Goal: Task Accomplishment & Management: Complete application form

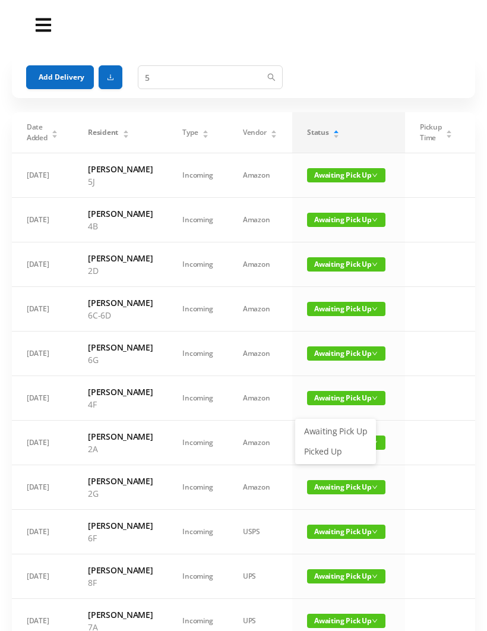
click at [326, 449] on link "Picked Up" at bounding box center [335, 451] width 77 height 19
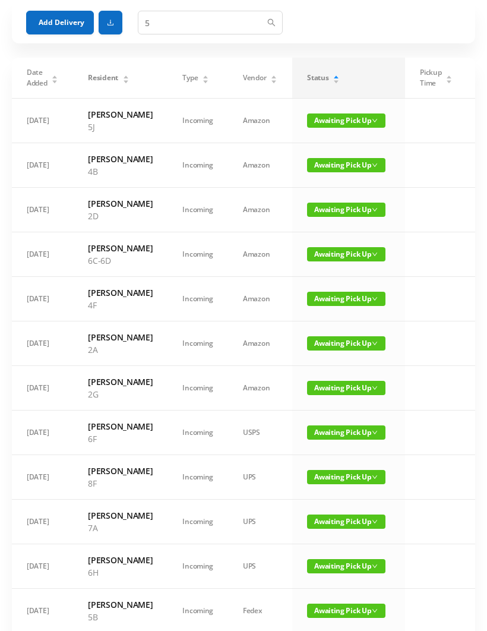
scroll to position [65, 0]
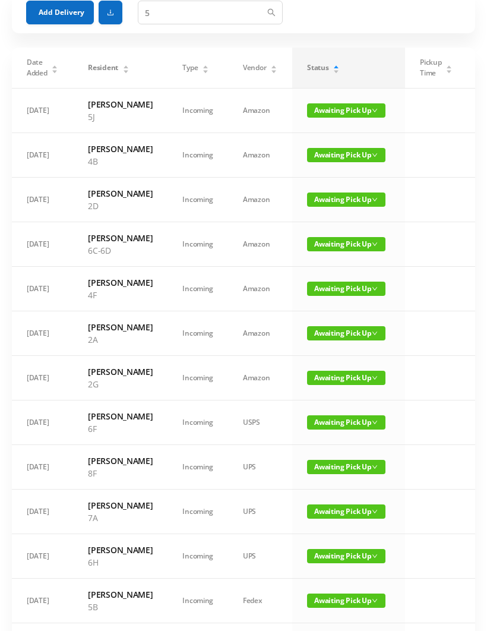
click at [332, 385] on span "Awaiting Pick Up" at bounding box center [346, 378] width 78 height 14
click at [327, 491] on link "Picked Up" at bounding box center [335, 495] width 77 height 19
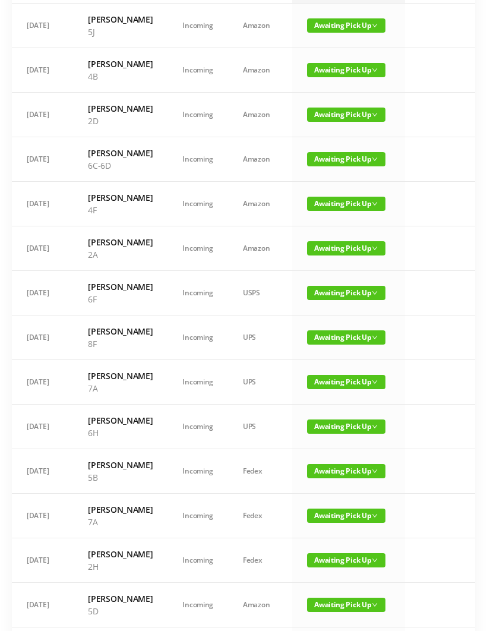
scroll to position [150, 0]
click at [326, 434] on span "Awaiting Pick Up" at bounding box center [346, 427] width 78 height 14
click at [329, 573] on link "Picked Up" at bounding box center [335, 574] width 77 height 19
click at [327, 434] on span "Awaiting Pick Up" at bounding box center [346, 427] width 78 height 14
click at [328, 571] on link "Picked Up" at bounding box center [335, 574] width 77 height 19
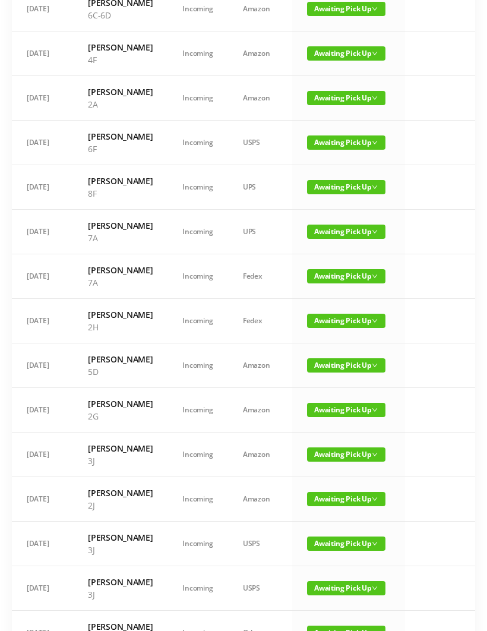
scroll to position [300, 0]
click at [330, 373] on span "Awaiting Pick Up" at bounding box center [346, 365] width 78 height 14
click at [329, 538] on link "Picked Up" at bounding box center [335, 538] width 77 height 19
click at [331, 328] on span "Awaiting Pick Up" at bounding box center [346, 321] width 78 height 14
click at [323, 479] on link "Picked Up" at bounding box center [335, 481] width 77 height 19
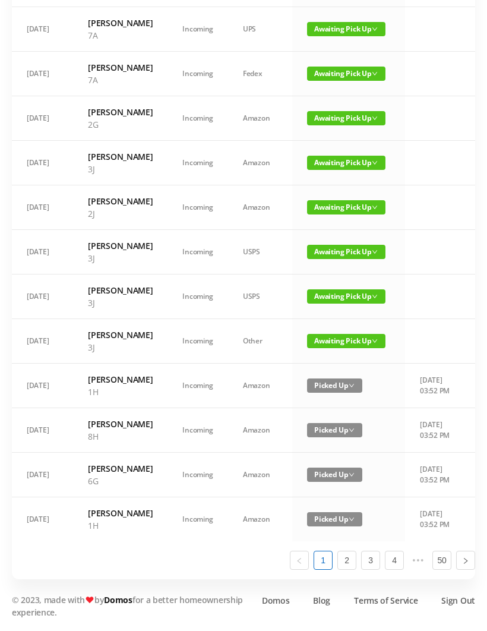
scroll to position [686, 0]
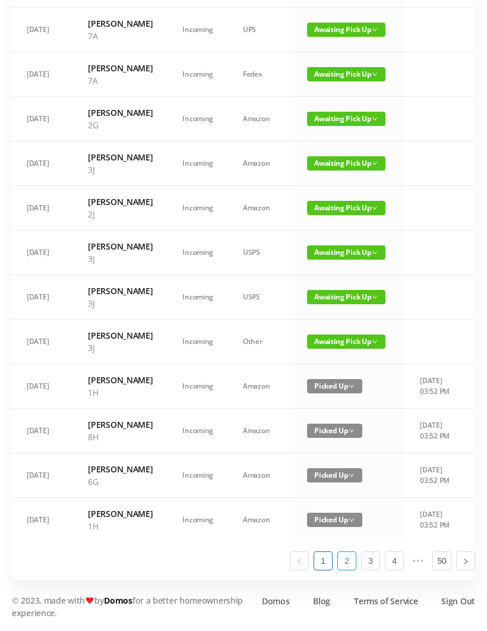
click at [355, 570] on link "2" at bounding box center [347, 561] width 18 height 18
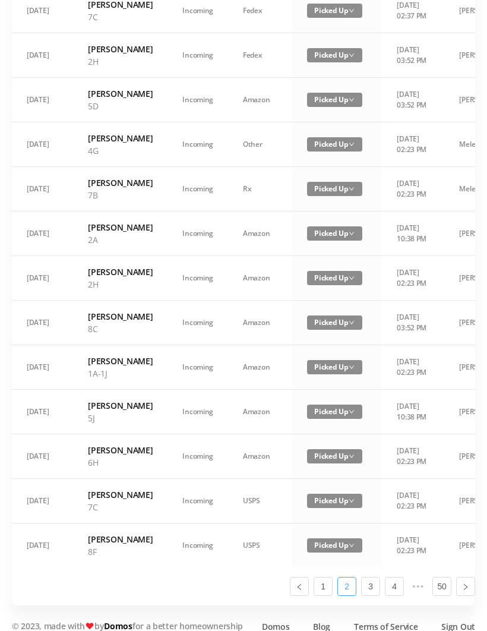
scroll to position [0, 0]
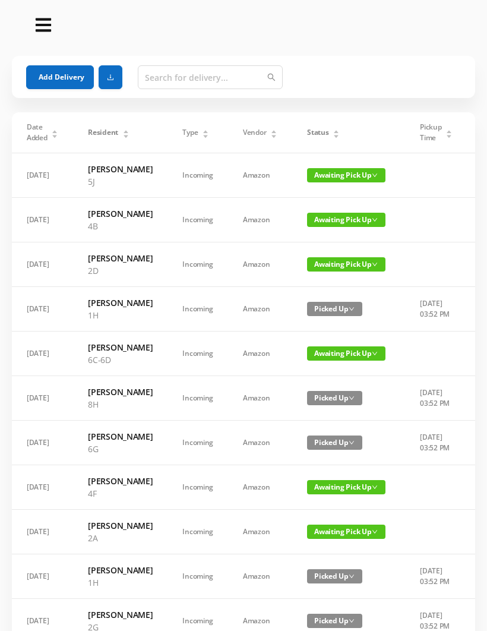
click at [68, 74] on button "Add Delivery" at bounding box center [60, 77] width 68 height 24
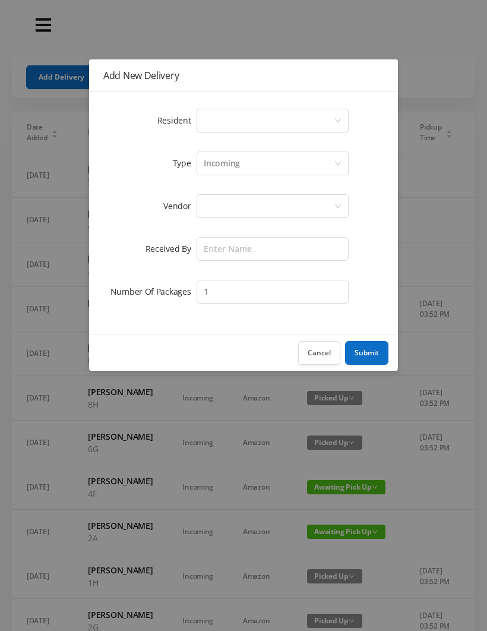
click at [245, 121] on div "Select a person" at bounding box center [269, 120] width 130 height 23
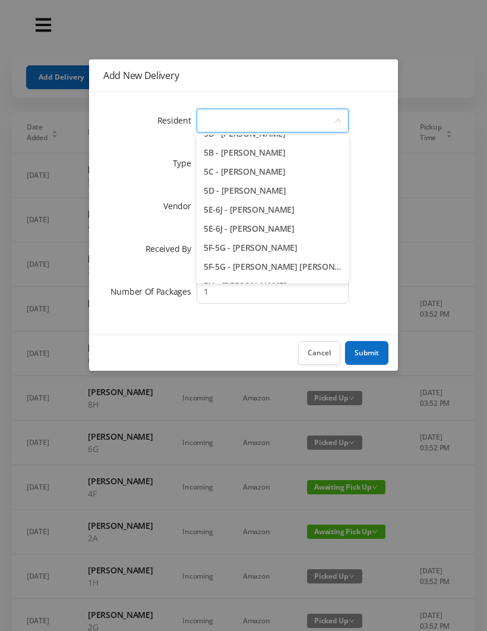
scroll to position [984, 0]
click at [301, 193] on li "5D - [PERSON_NAME]" at bounding box center [273, 190] width 152 height 19
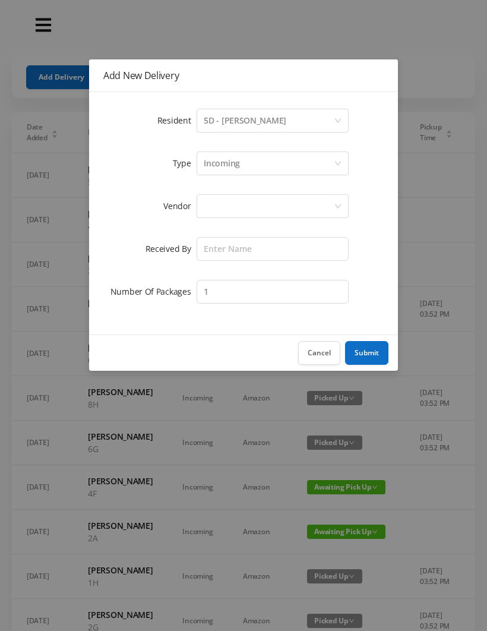
click at [250, 169] on div "Incoming" at bounding box center [269, 163] width 130 height 23
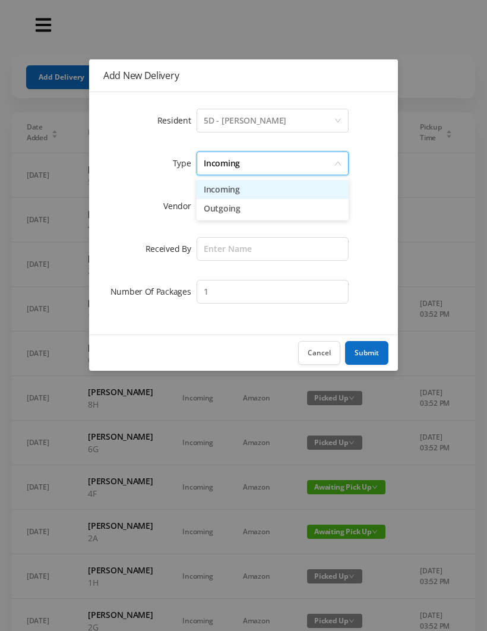
click at [243, 191] on li "Incoming" at bounding box center [273, 189] width 152 height 19
click at [241, 208] on div at bounding box center [269, 206] width 130 height 23
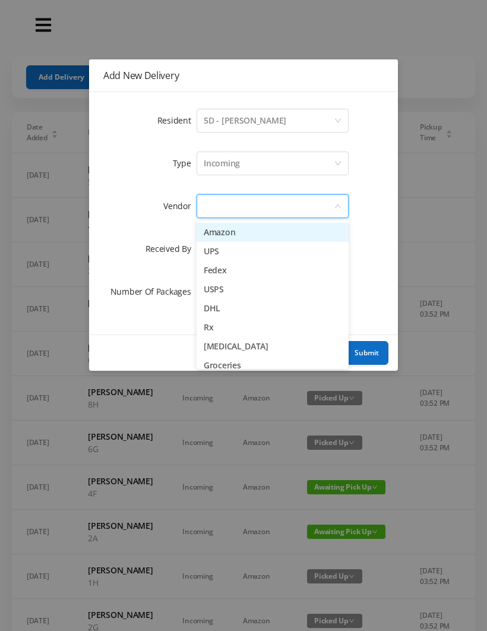
click at [254, 235] on li "Amazon" at bounding box center [273, 232] width 152 height 19
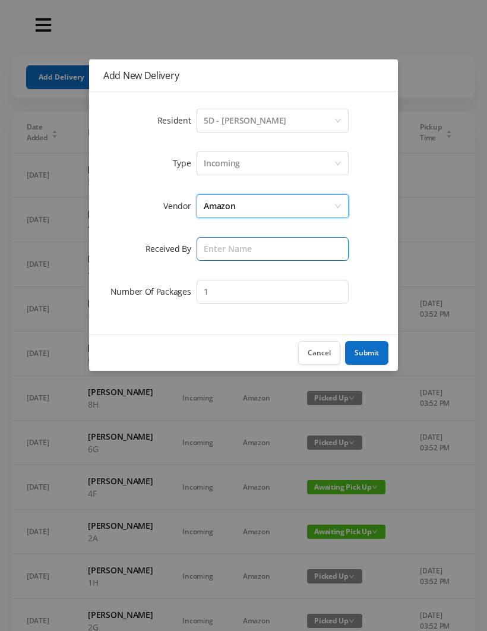
click at [232, 253] on input "text" at bounding box center [273, 249] width 152 height 24
type input "[PERSON_NAME]"
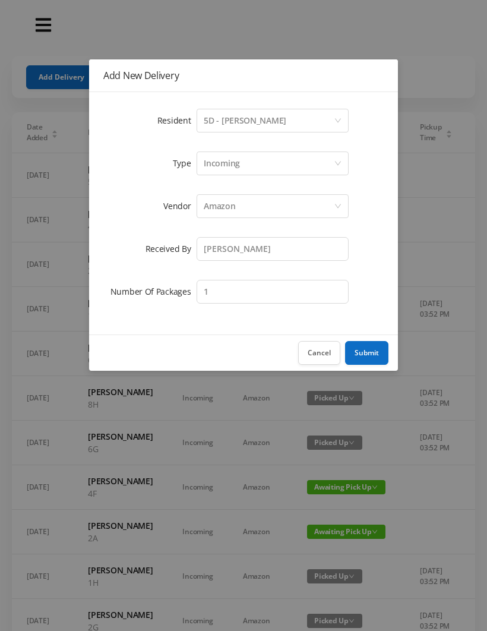
click at [367, 352] on button "Submit" at bounding box center [366, 353] width 43 height 24
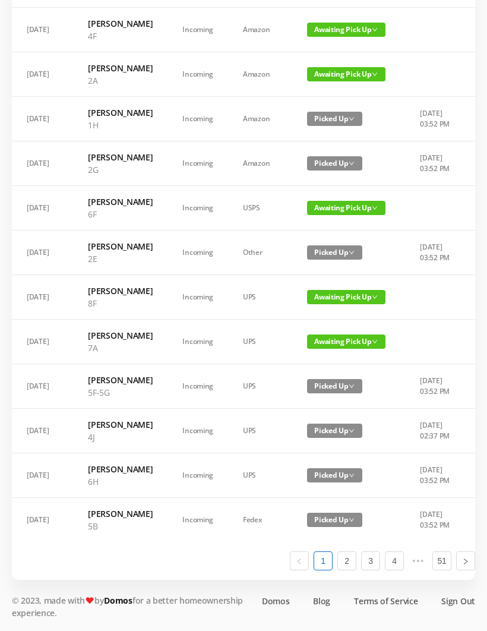
scroll to position [648, 0]
click at [348, 570] on link "2" at bounding box center [347, 561] width 18 height 18
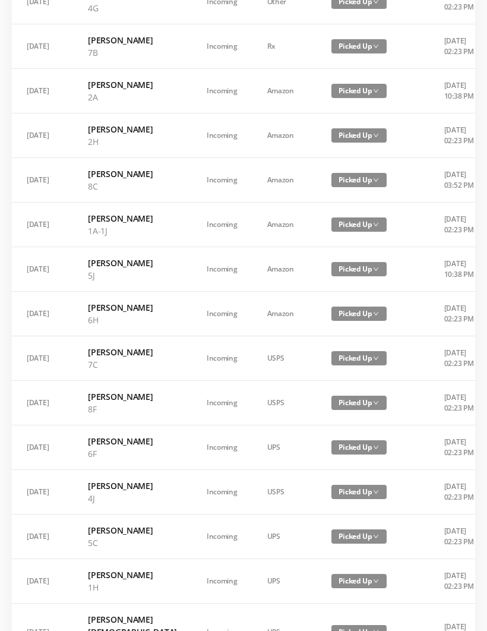
scroll to position [611, 0]
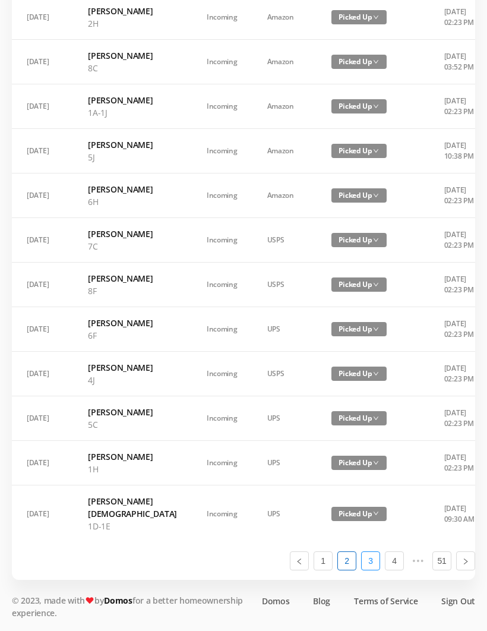
click at [370, 570] on link "3" at bounding box center [371, 561] width 18 height 18
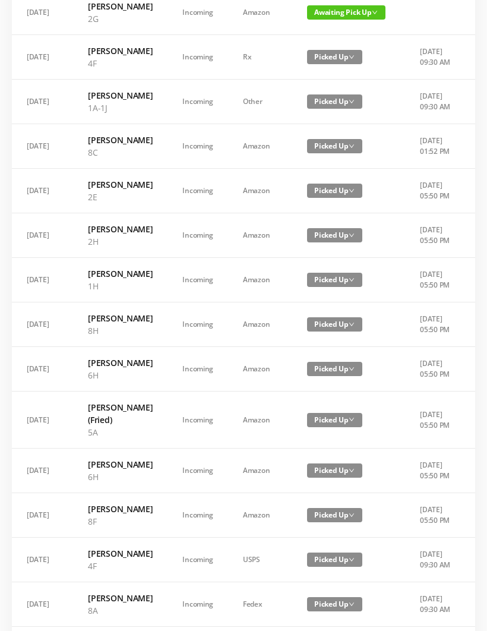
scroll to position [0, 0]
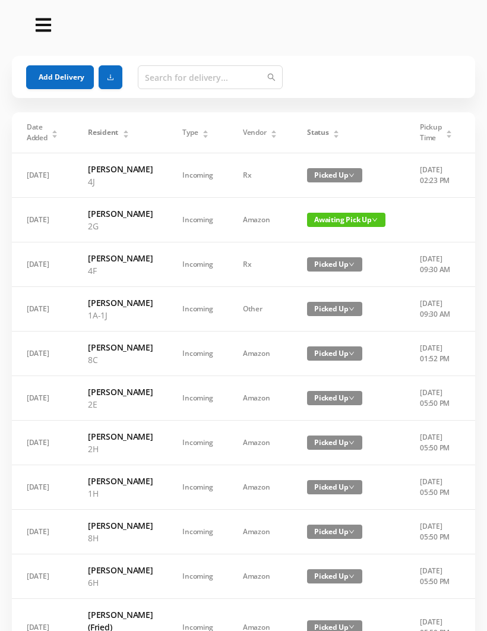
click at [334, 227] on span "Awaiting Pick Up" at bounding box center [346, 220] width 78 height 14
click at [325, 272] on link "Picked Up" at bounding box center [339, 274] width 77 height 19
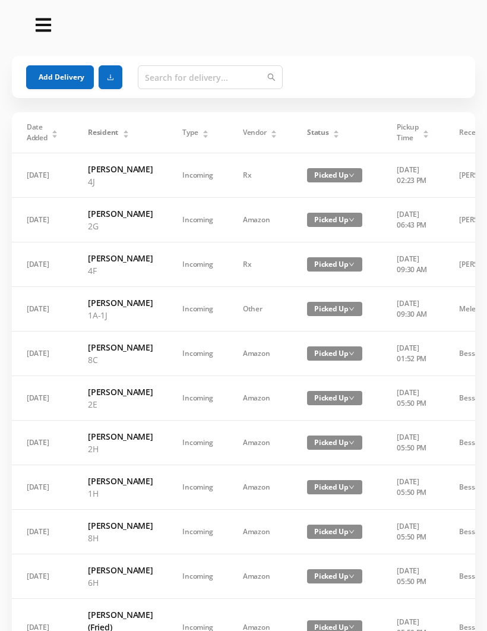
click at [59, 80] on button "Add Delivery" at bounding box center [60, 77] width 68 height 24
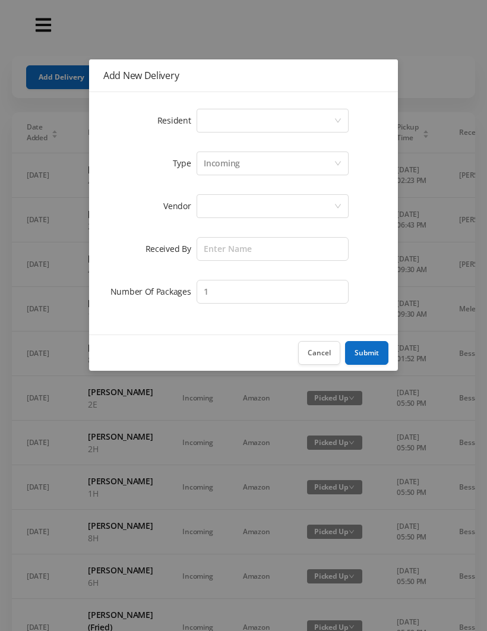
click at [325, 359] on button "Cancel" at bounding box center [319, 353] width 42 height 24
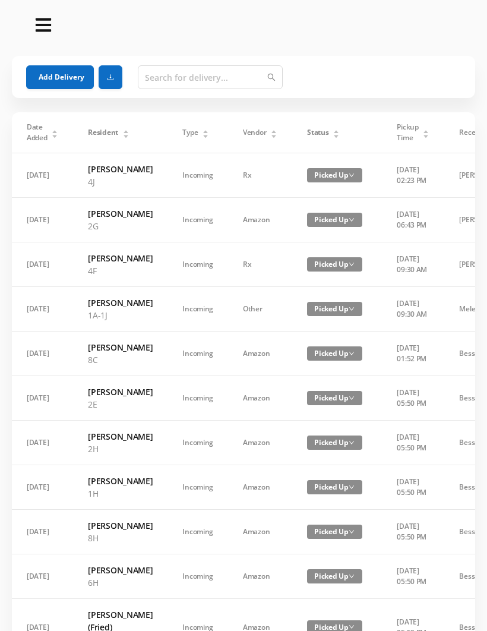
click at [55, 79] on button "Add Delivery" at bounding box center [60, 77] width 68 height 24
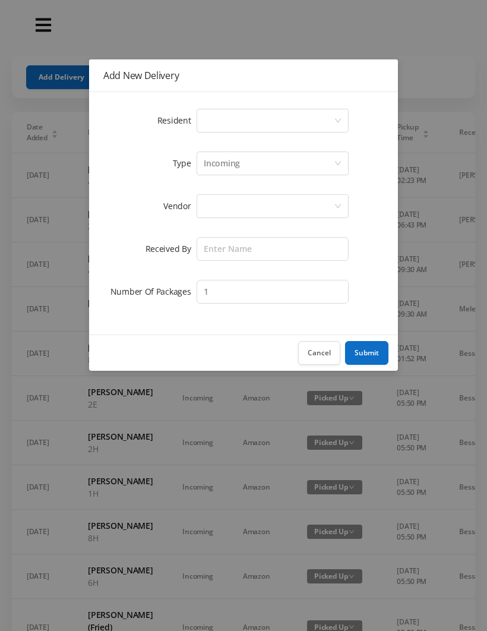
click at [317, 350] on button "Cancel" at bounding box center [319, 353] width 42 height 24
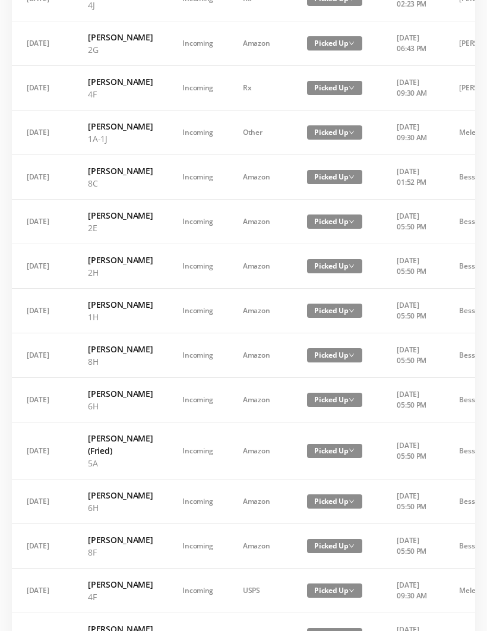
scroll to position [648, 0]
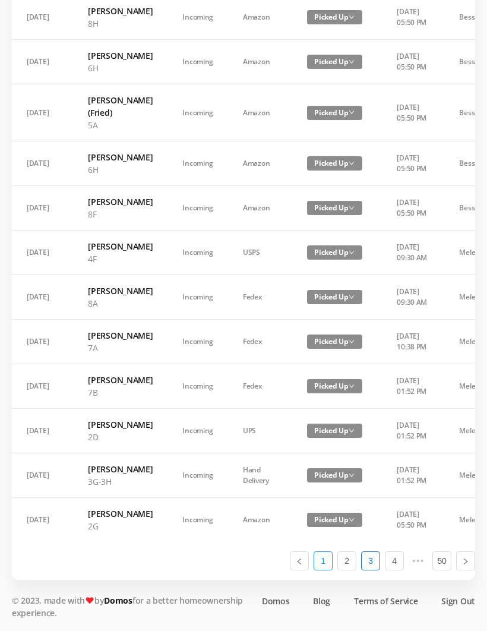
click at [324, 570] on link "1" at bounding box center [323, 561] width 18 height 18
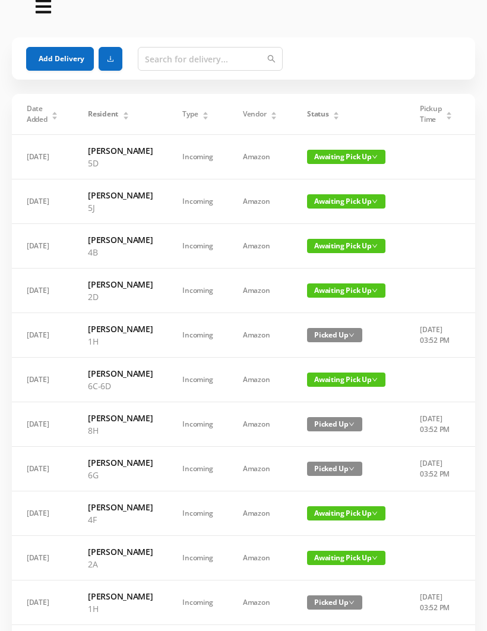
scroll to position [0, 0]
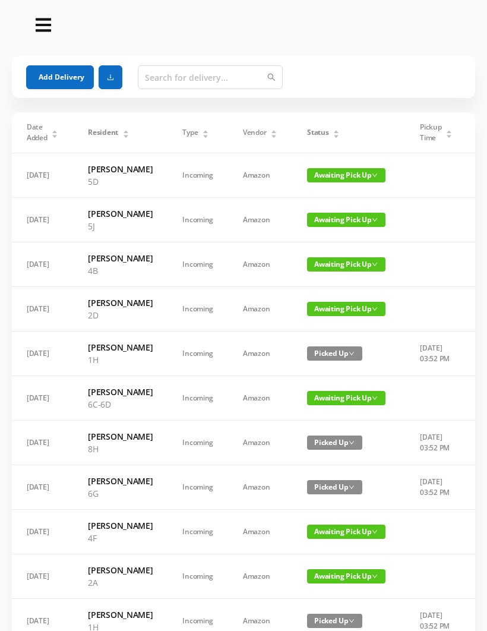
click at [62, 81] on button "Add Delivery" at bounding box center [60, 77] width 68 height 24
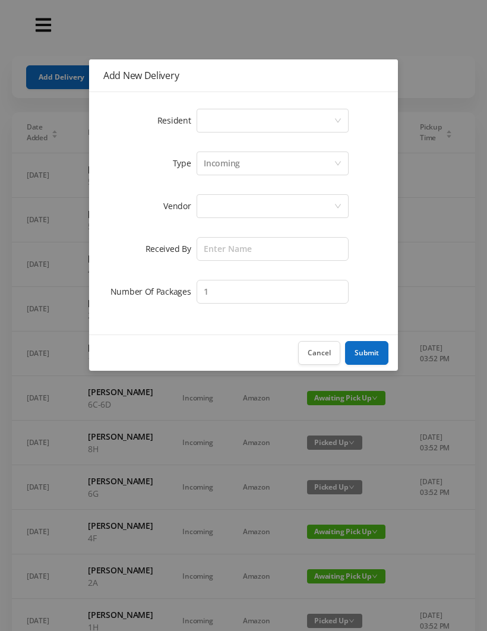
click at [251, 127] on div "Select a person" at bounding box center [269, 120] width 130 height 23
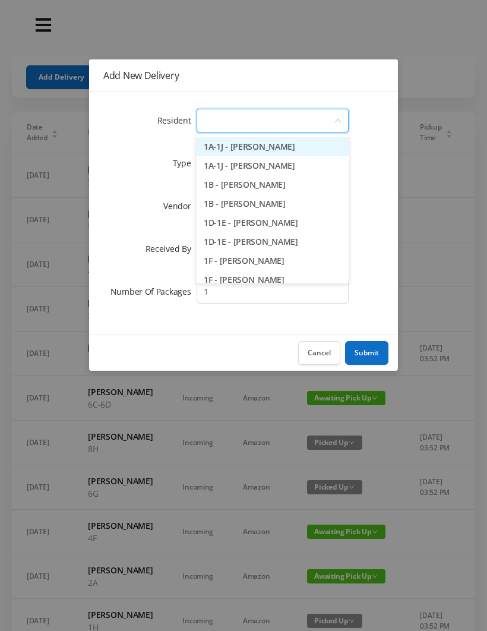
click at [316, 345] on button "Cancel" at bounding box center [319, 353] width 42 height 24
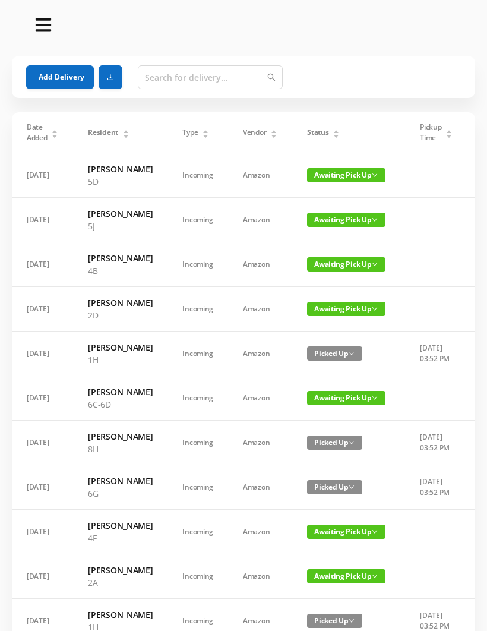
click at [67, 78] on button "Add Delivery" at bounding box center [60, 77] width 68 height 24
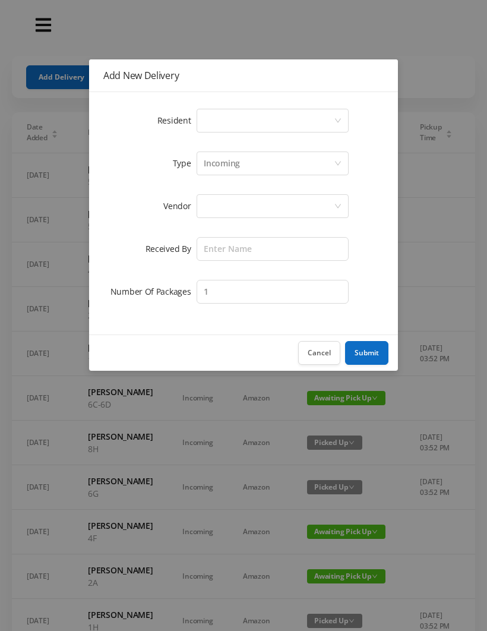
click at [244, 121] on div "Select a person" at bounding box center [269, 120] width 130 height 23
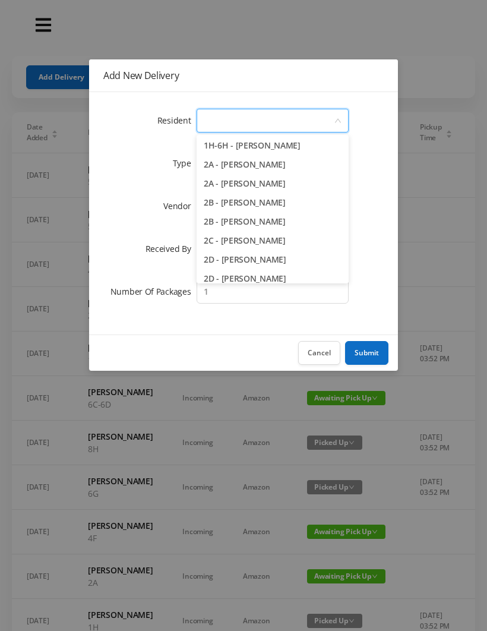
scroll to position [197, 0]
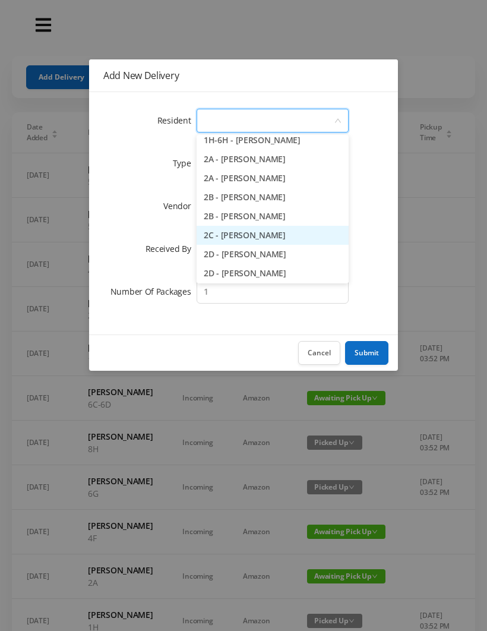
click at [294, 234] on li "2C - [PERSON_NAME]" at bounding box center [273, 235] width 152 height 19
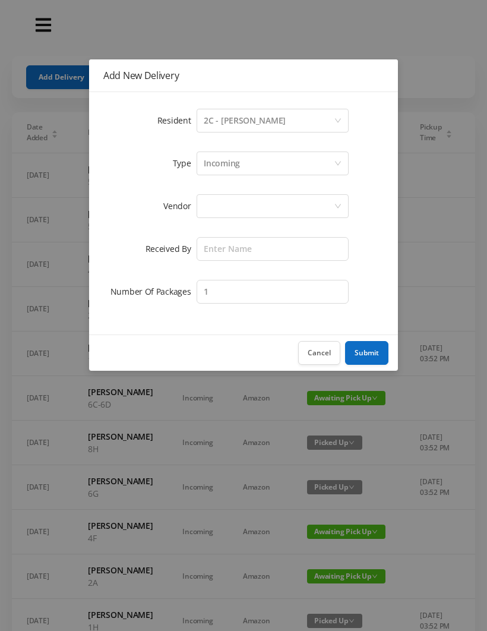
click at [243, 165] on div "Incoming" at bounding box center [269, 163] width 130 height 23
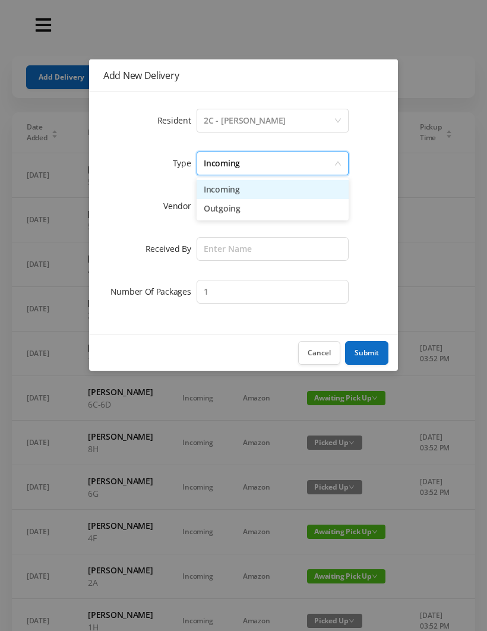
click at [234, 192] on li "Incoming" at bounding box center [273, 189] width 152 height 19
click at [228, 204] on div at bounding box center [269, 206] width 130 height 23
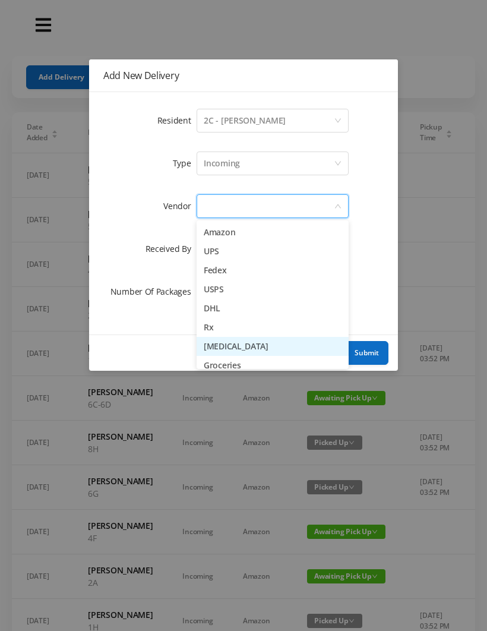
click at [271, 347] on li "[MEDICAL_DATA]" at bounding box center [273, 346] width 152 height 19
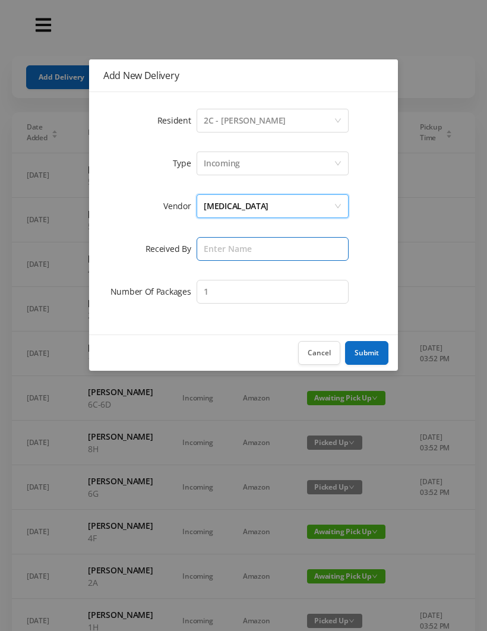
click at [223, 252] on input "text" at bounding box center [273, 249] width 152 height 24
type input "Melece"
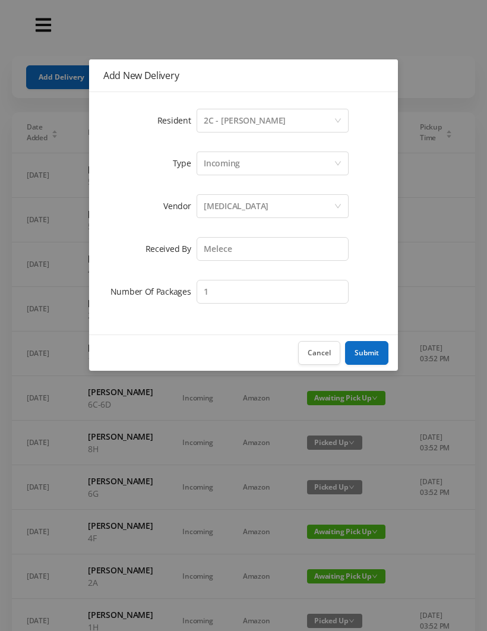
click at [376, 343] on button "Submit" at bounding box center [366, 353] width 43 height 24
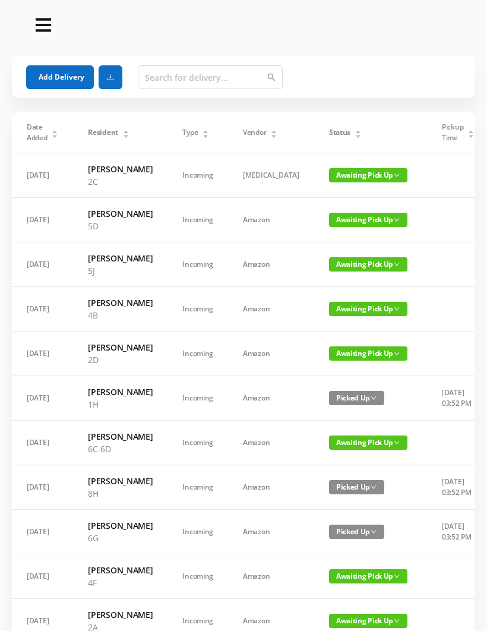
click at [54, 74] on button "Add Delivery" at bounding box center [60, 77] width 68 height 24
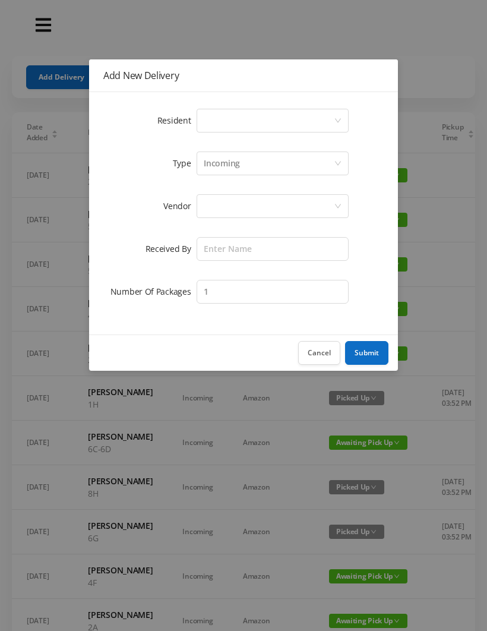
click at [205, 122] on div "Select a person" at bounding box center [269, 120] width 130 height 23
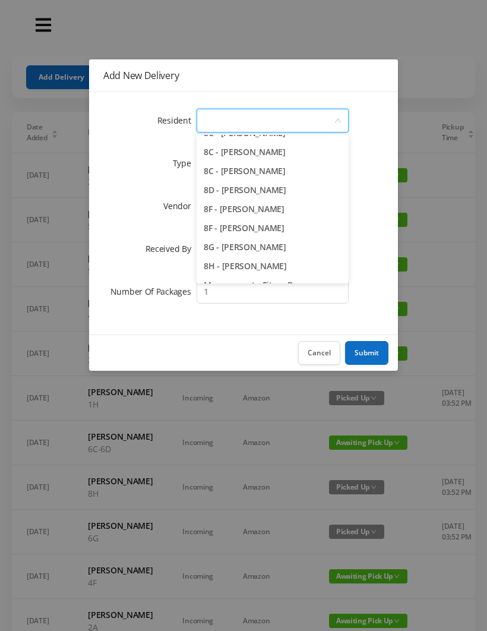
scroll to position [1622, 0]
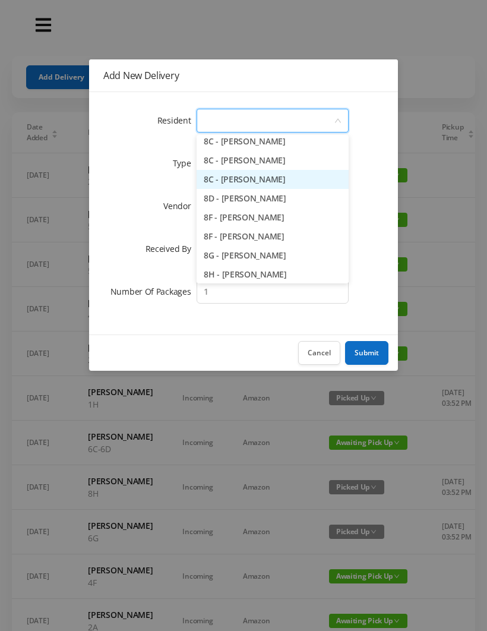
click at [301, 180] on li "8C - [PERSON_NAME]" at bounding box center [273, 179] width 152 height 19
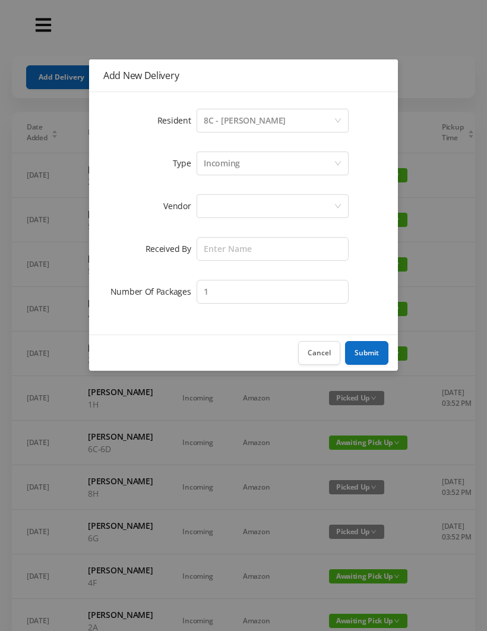
click at [279, 167] on div "Incoming" at bounding box center [269, 163] width 130 height 23
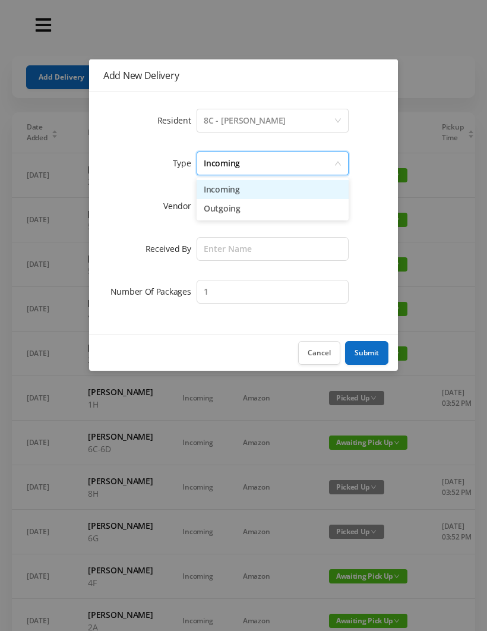
click at [234, 193] on li "Incoming" at bounding box center [273, 189] width 152 height 19
click at [227, 210] on div at bounding box center [269, 206] width 130 height 23
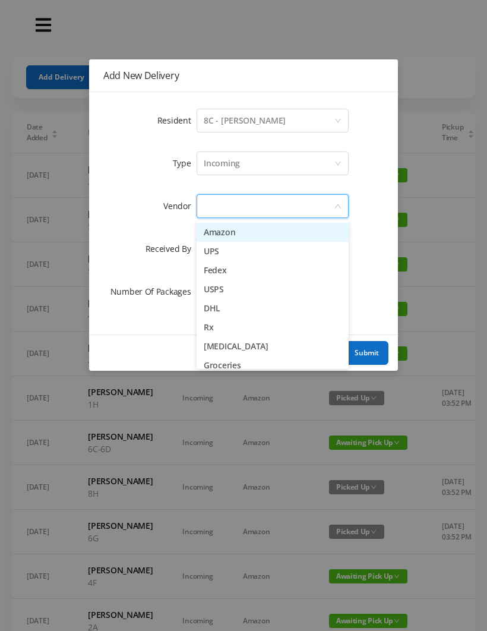
click at [239, 235] on li "Amazon" at bounding box center [273, 232] width 152 height 19
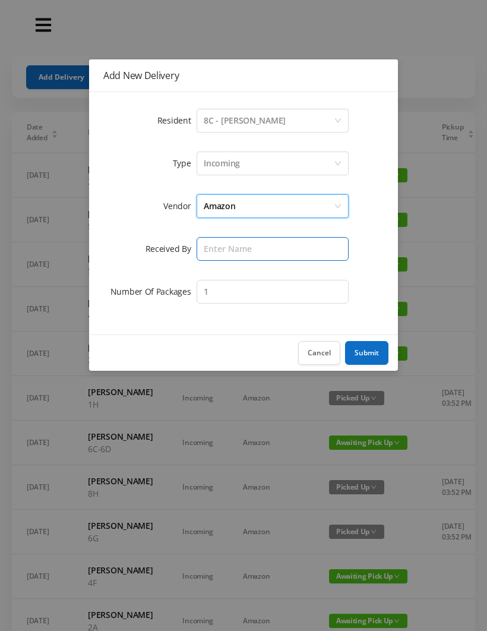
click at [232, 251] on input "text" at bounding box center [273, 249] width 152 height 24
type input "Melece"
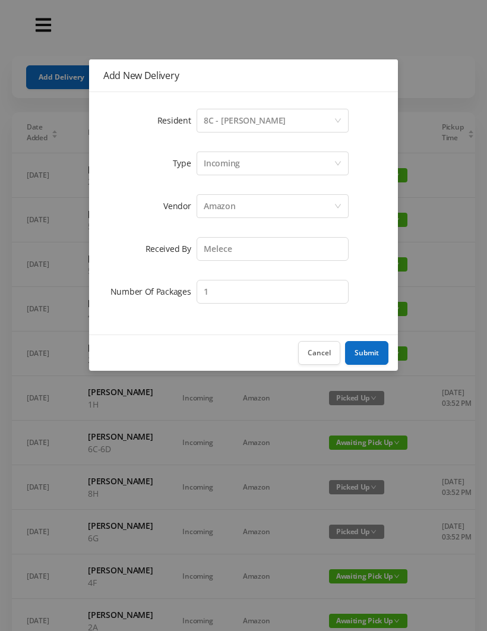
click at [368, 350] on button "Submit" at bounding box center [366, 353] width 43 height 24
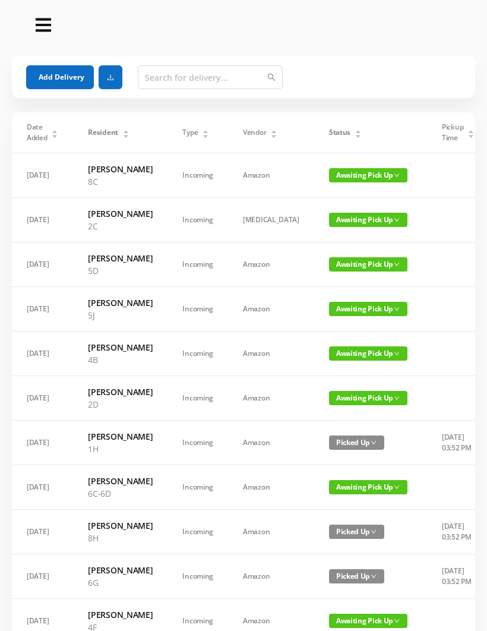
click at [338, 182] on span "Awaiting Pick Up" at bounding box center [368, 175] width 78 height 14
click at [335, 223] on link "Picked Up" at bounding box center [339, 223] width 77 height 19
click at [331, 227] on span "Awaiting Pick Up" at bounding box center [368, 220] width 78 height 14
click at [328, 278] on link "Picked Up" at bounding box center [339, 280] width 77 height 19
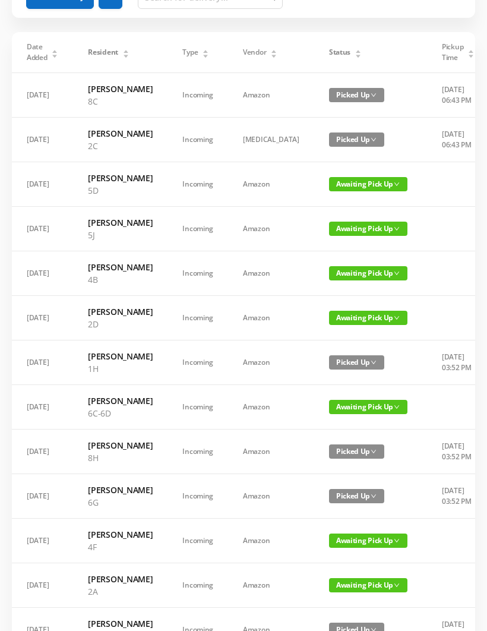
scroll to position [80, 0]
click at [340, 414] on span "Awaiting Pick Up" at bounding box center [368, 407] width 78 height 14
click at [329, 542] on link "Picked Up" at bounding box center [339, 542] width 77 height 19
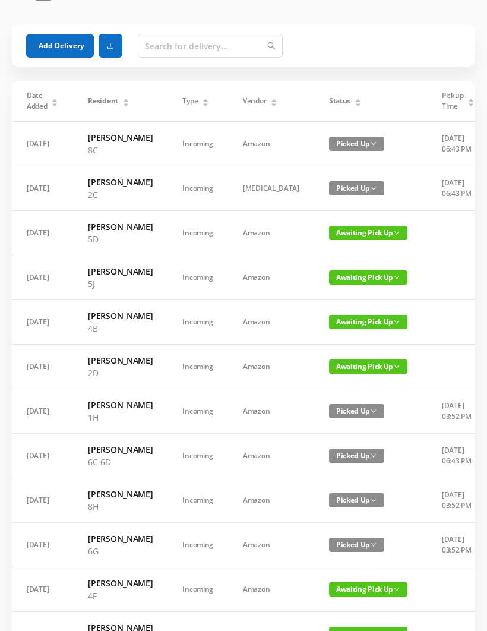
scroll to position [33, 0]
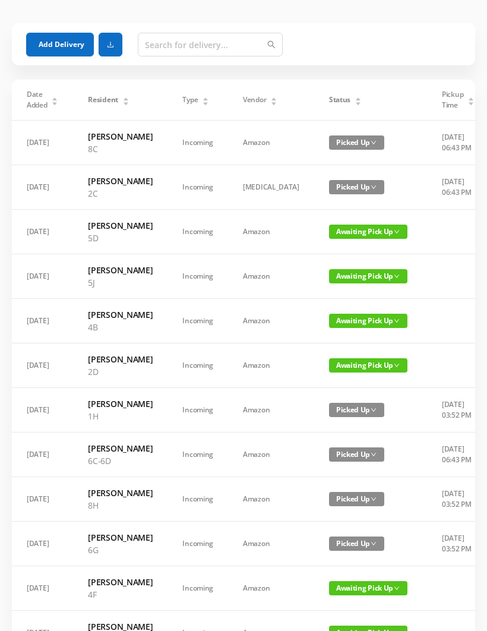
click at [329, 284] on span "Awaiting Pick Up" at bounding box center [368, 276] width 78 height 14
click at [326, 362] on link "Picked Up" at bounding box center [339, 361] width 77 height 19
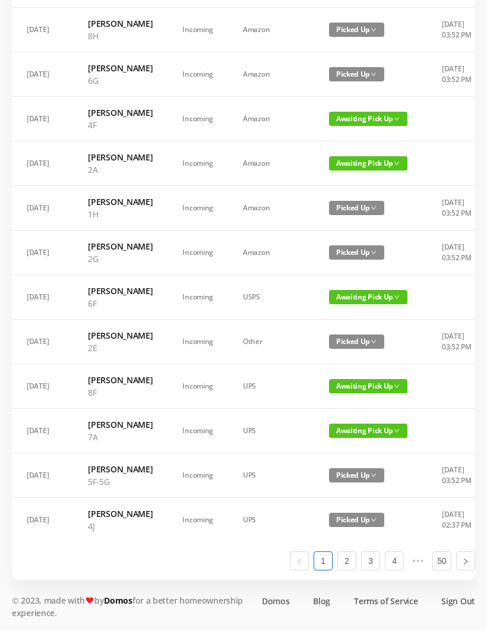
scroll to position [648, 0]
click at [352, 570] on link "2" at bounding box center [347, 561] width 18 height 18
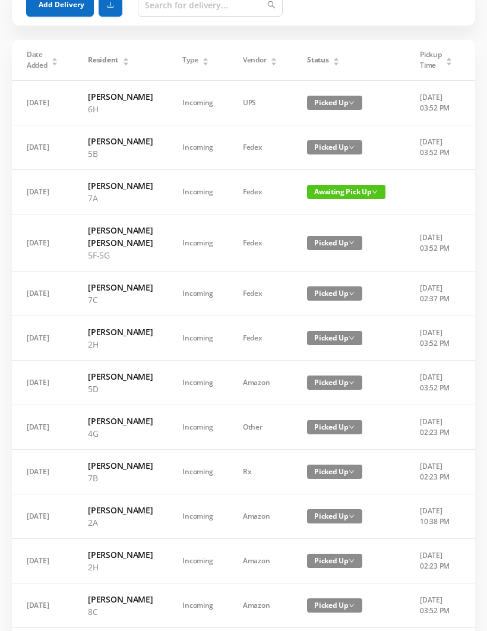
scroll to position [0, 0]
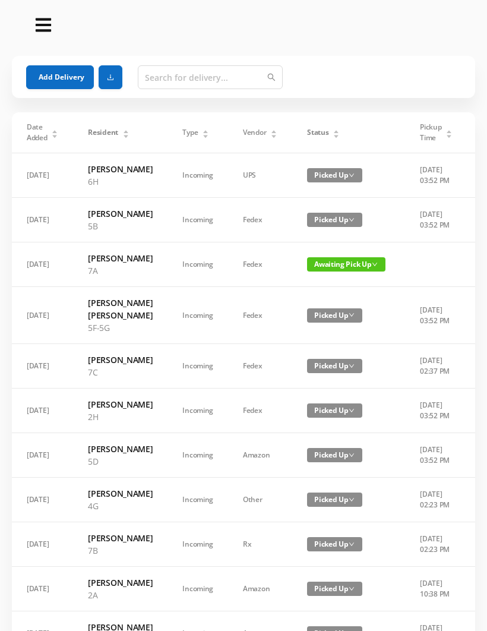
click at [59, 78] on button "Add Delivery" at bounding box center [60, 77] width 68 height 24
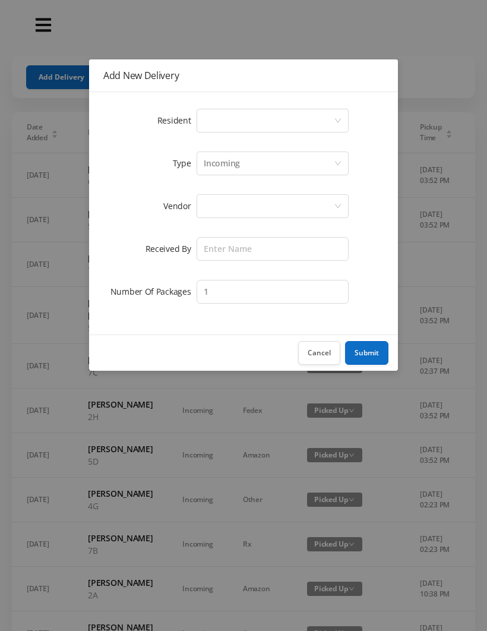
click at [245, 122] on div "Select a person" at bounding box center [269, 120] width 130 height 23
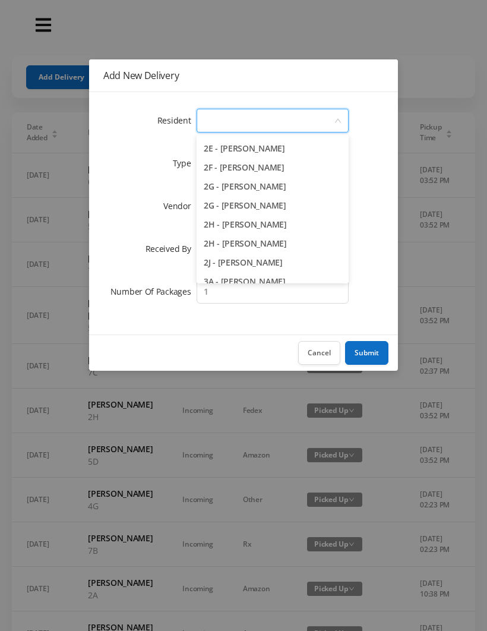
scroll to position [342, 0]
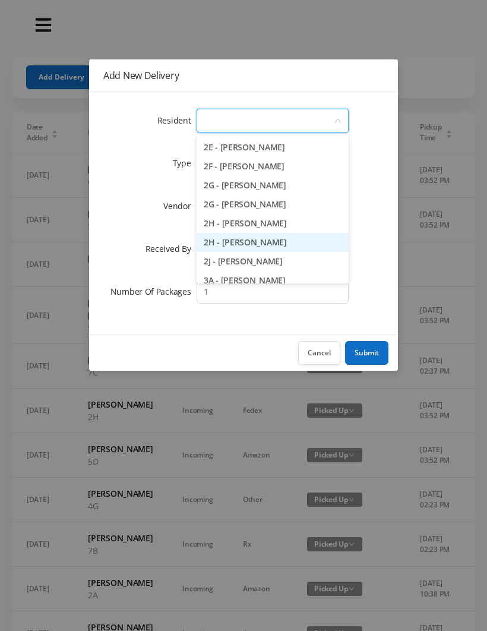
click at [303, 242] on li "2H - [PERSON_NAME]" at bounding box center [273, 242] width 152 height 19
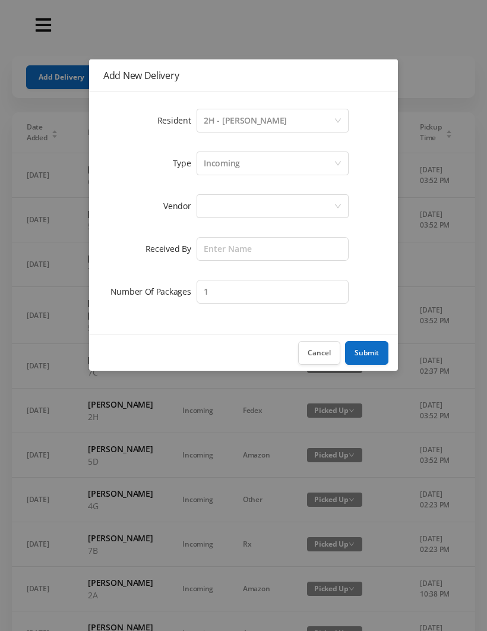
click at [266, 166] on div "Incoming" at bounding box center [269, 163] width 130 height 23
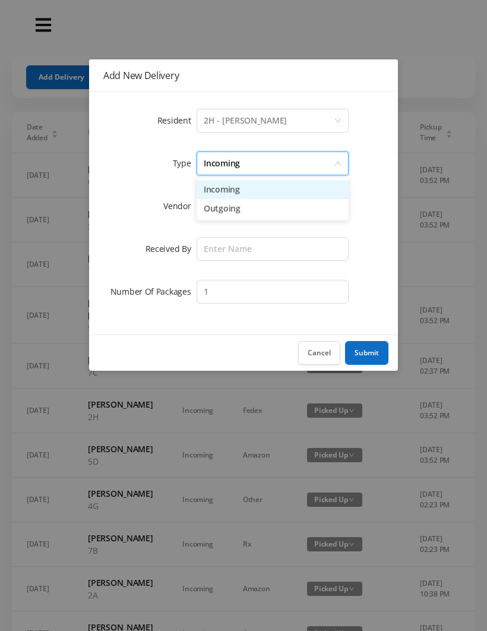
click at [250, 193] on li "Incoming" at bounding box center [273, 189] width 152 height 19
click at [332, 349] on button "Cancel" at bounding box center [319, 353] width 42 height 24
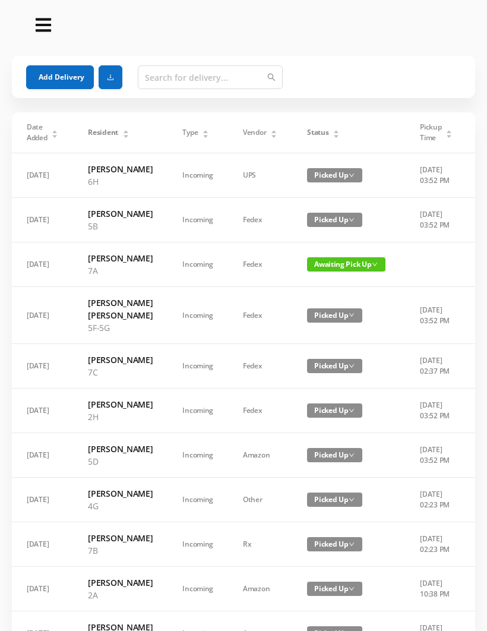
click at [75, 77] on button "Add Delivery" at bounding box center [60, 77] width 68 height 24
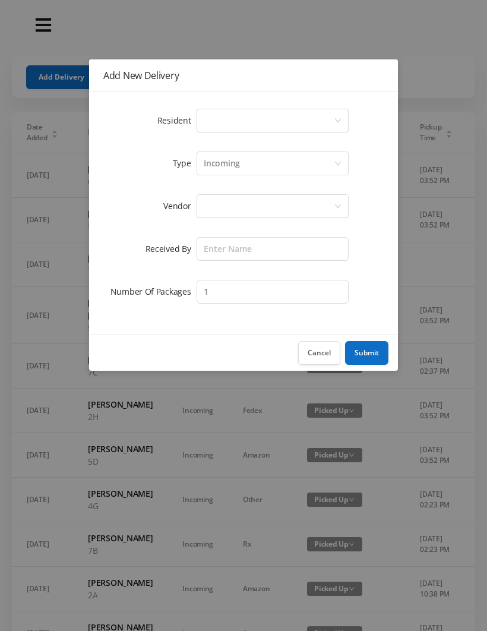
click at [257, 124] on div "Select a person" at bounding box center [269, 120] width 130 height 23
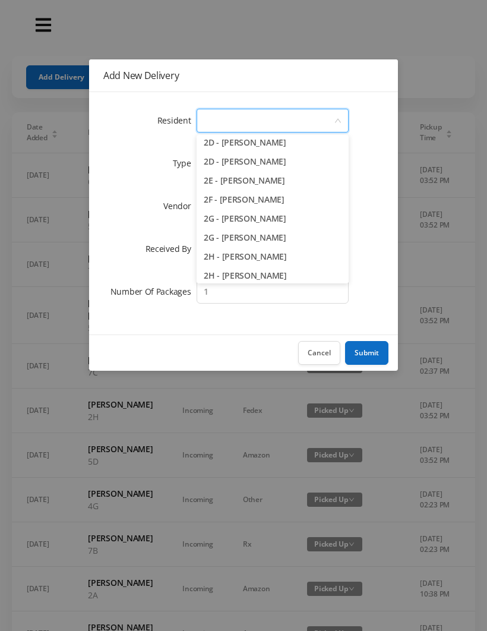
scroll to position [317, 0]
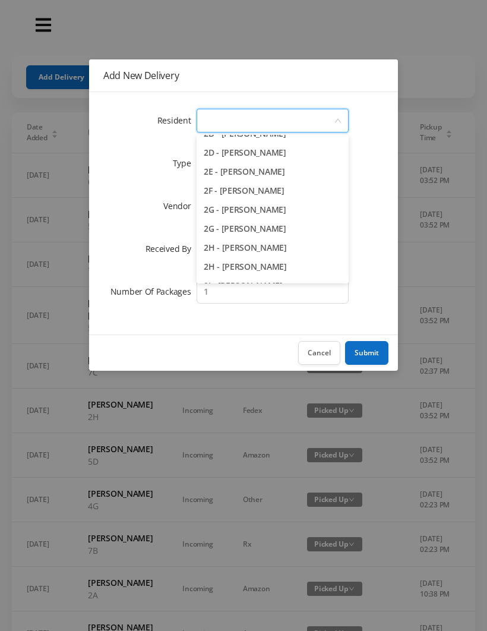
click at [282, 269] on li "2H - [PERSON_NAME]" at bounding box center [273, 266] width 152 height 19
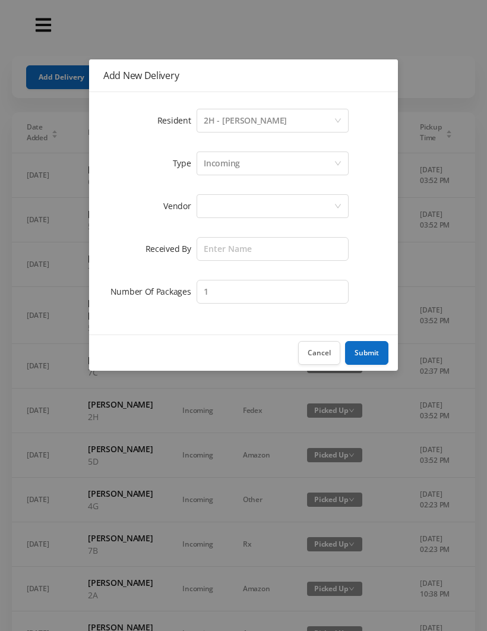
click at [233, 169] on div "Incoming" at bounding box center [222, 163] width 36 height 23
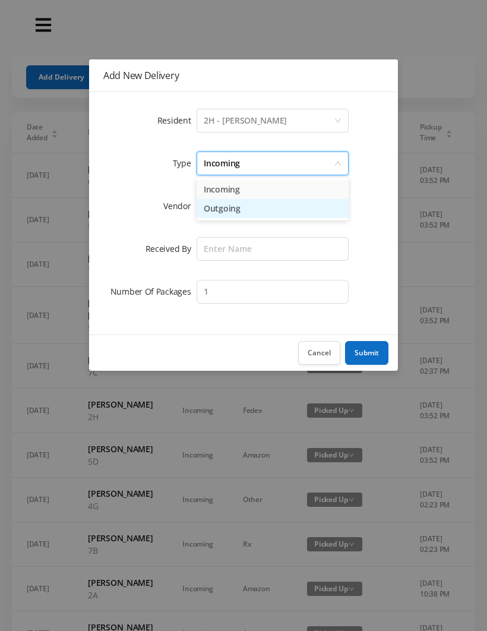
click at [235, 213] on li "Outgoing" at bounding box center [273, 208] width 152 height 19
click at [234, 210] on div at bounding box center [269, 206] width 130 height 23
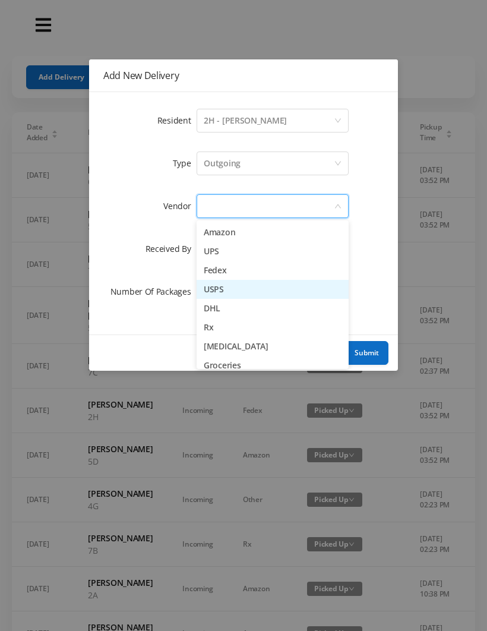
click at [247, 295] on li "USPS" at bounding box center [273, 289] width 152 height 19
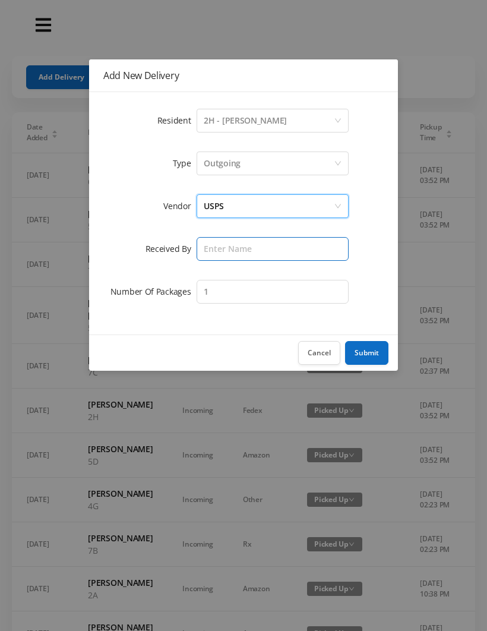
click at [234, 252] on input "text" at bounding box center [273, 249] width 152 height 24
type input "Melece"
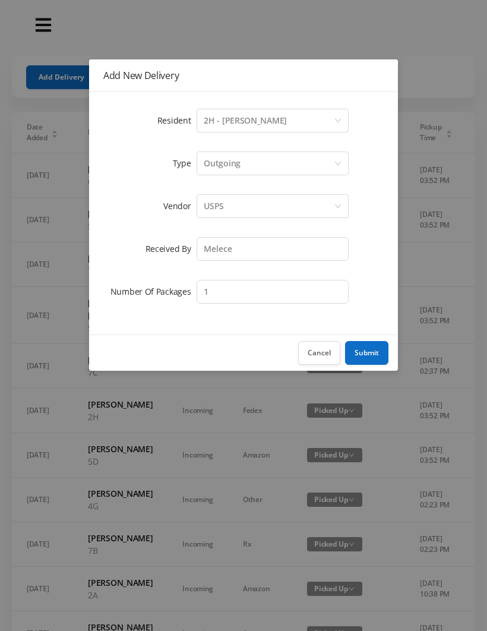
click at [370, 350] on button "Submit" at bounding box center [366, 353] width 43 height 24
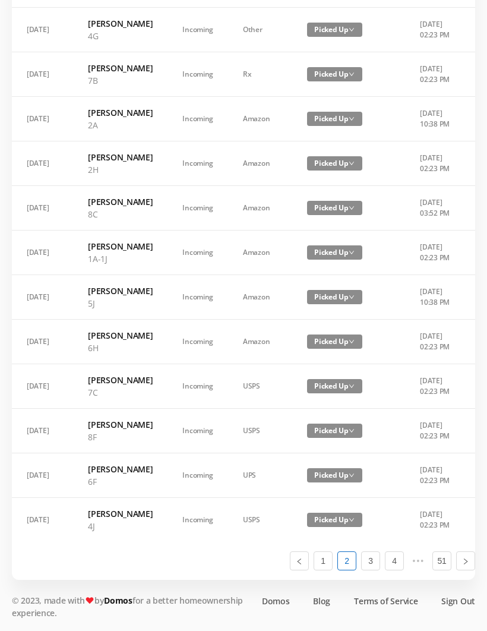
scroll to position [636, 0]
click at [319, 570] on link "1" at bounding box center [323, 561] width 18 height 18
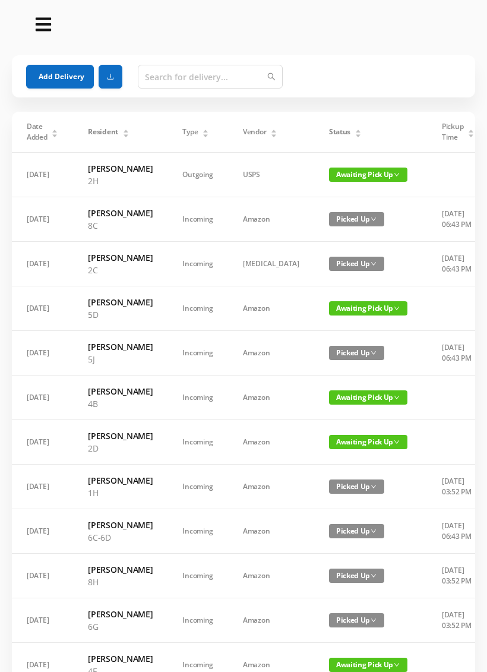
scroll to position [0, 0]
